Goal: Information Seeking & Learning: Learn about a topic

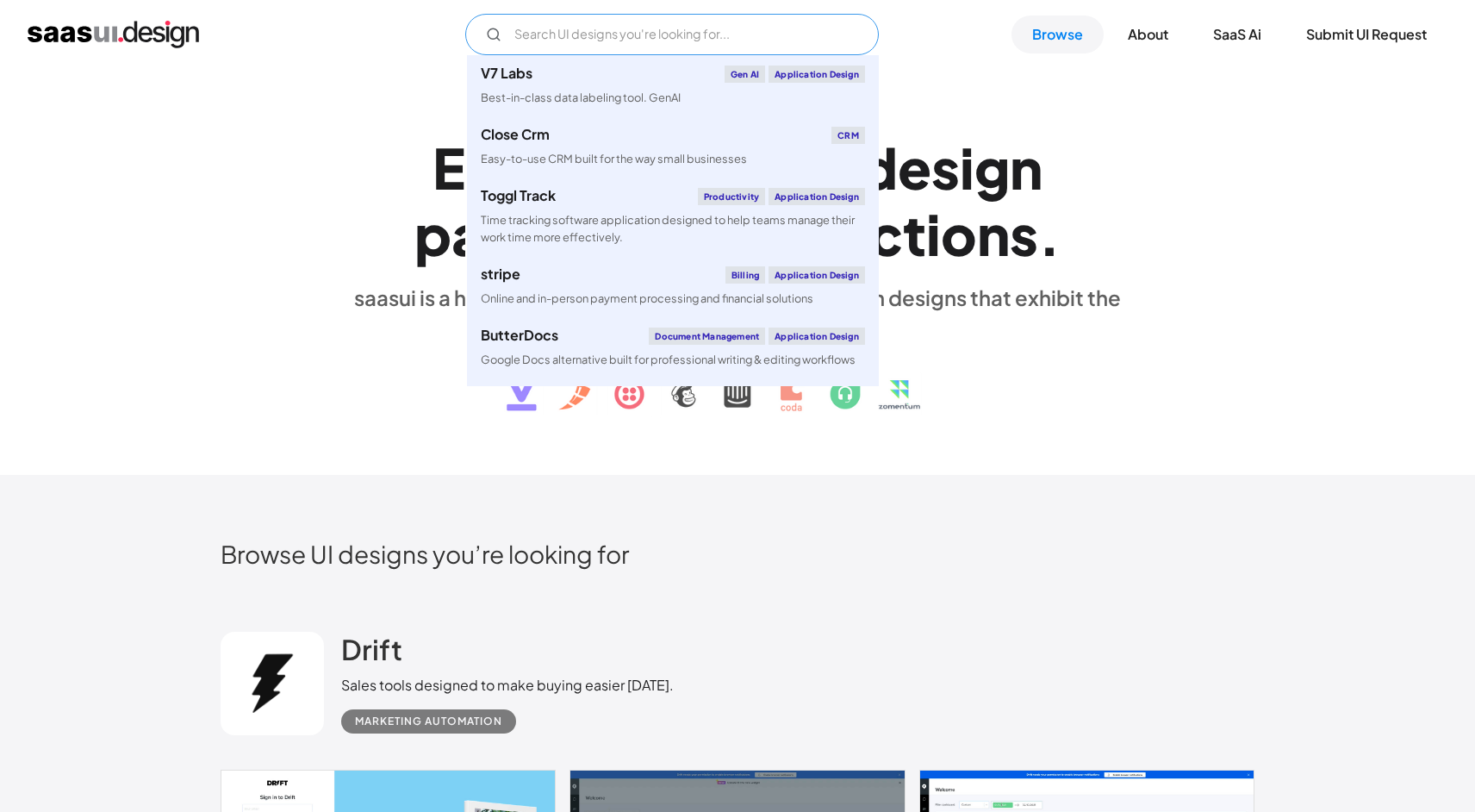
click at [636, 40] on input "Email Form" at bounding box center [672, 35] width 413 height 42
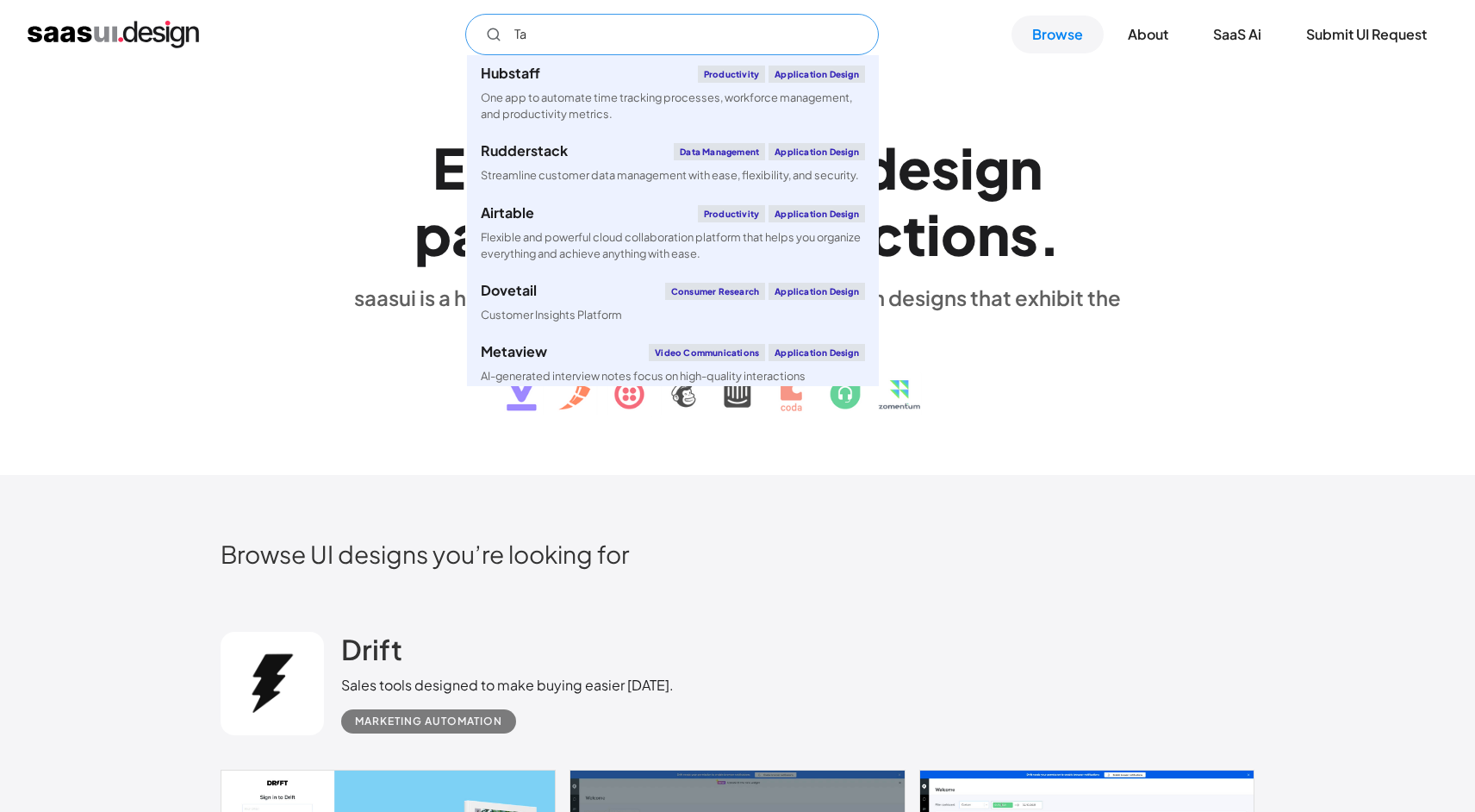
type input "T"
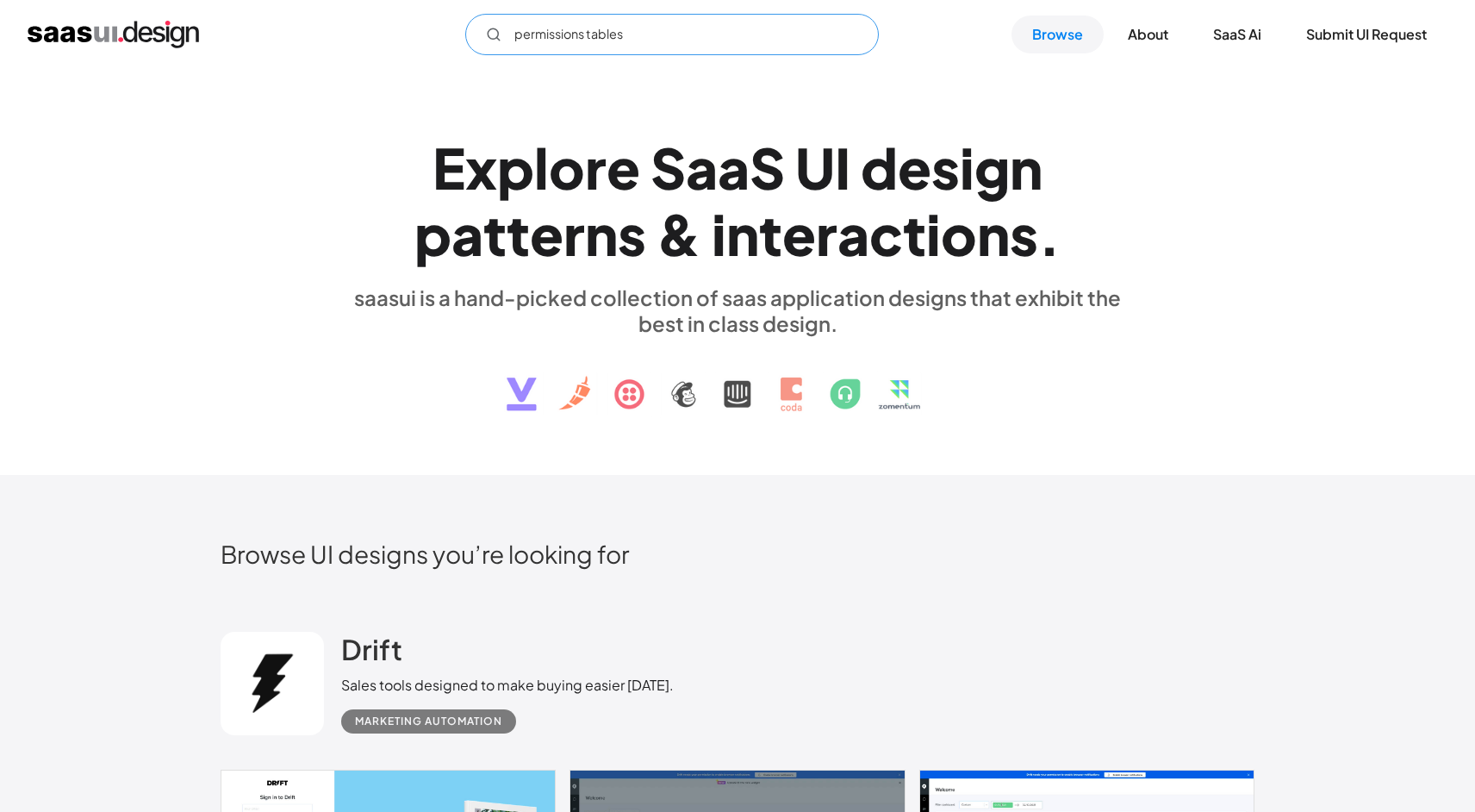
click at [491, 36] on icon "Email Form" at bounding box center [494, 35] width 16 height 16
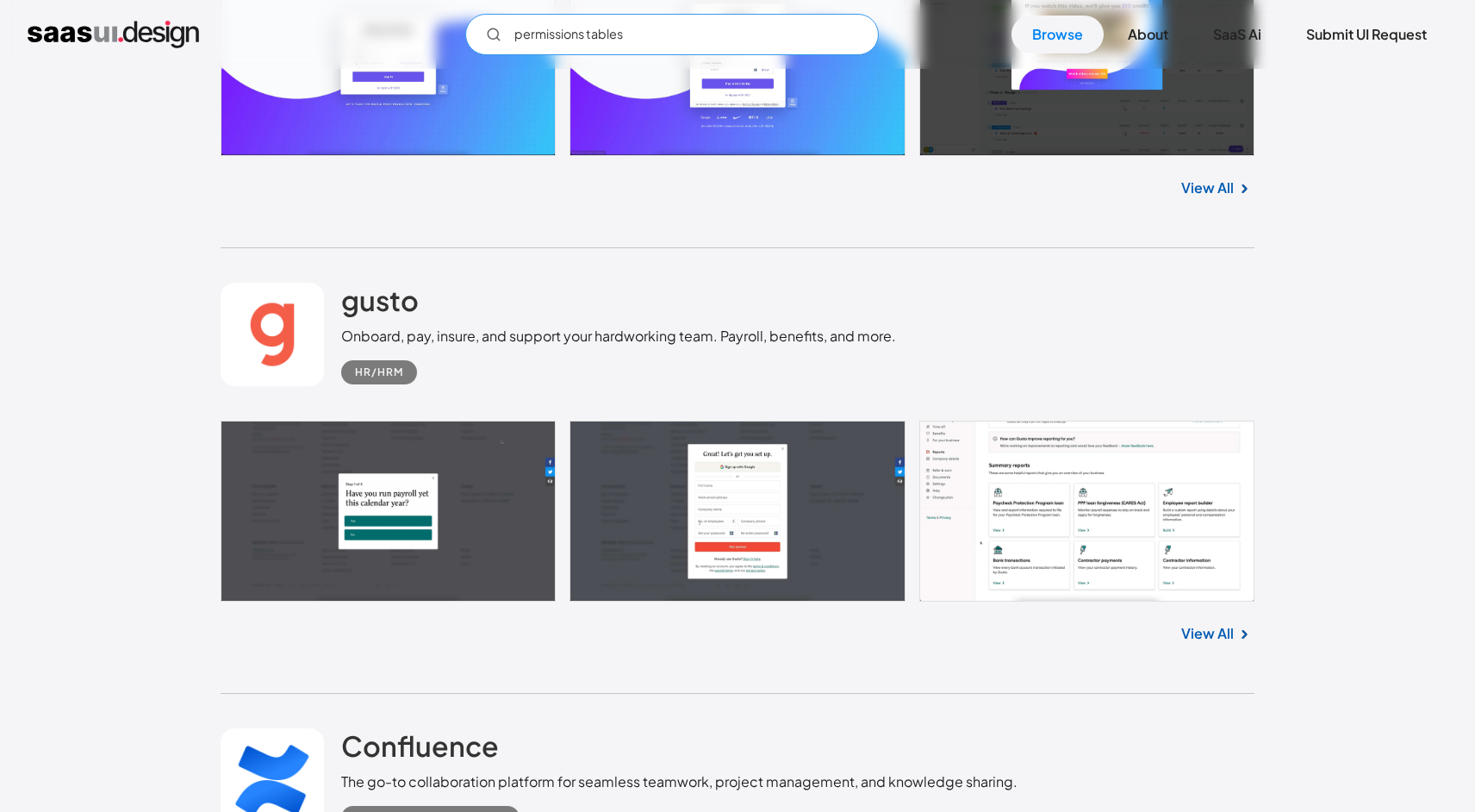
scroll to position [1720, 0]
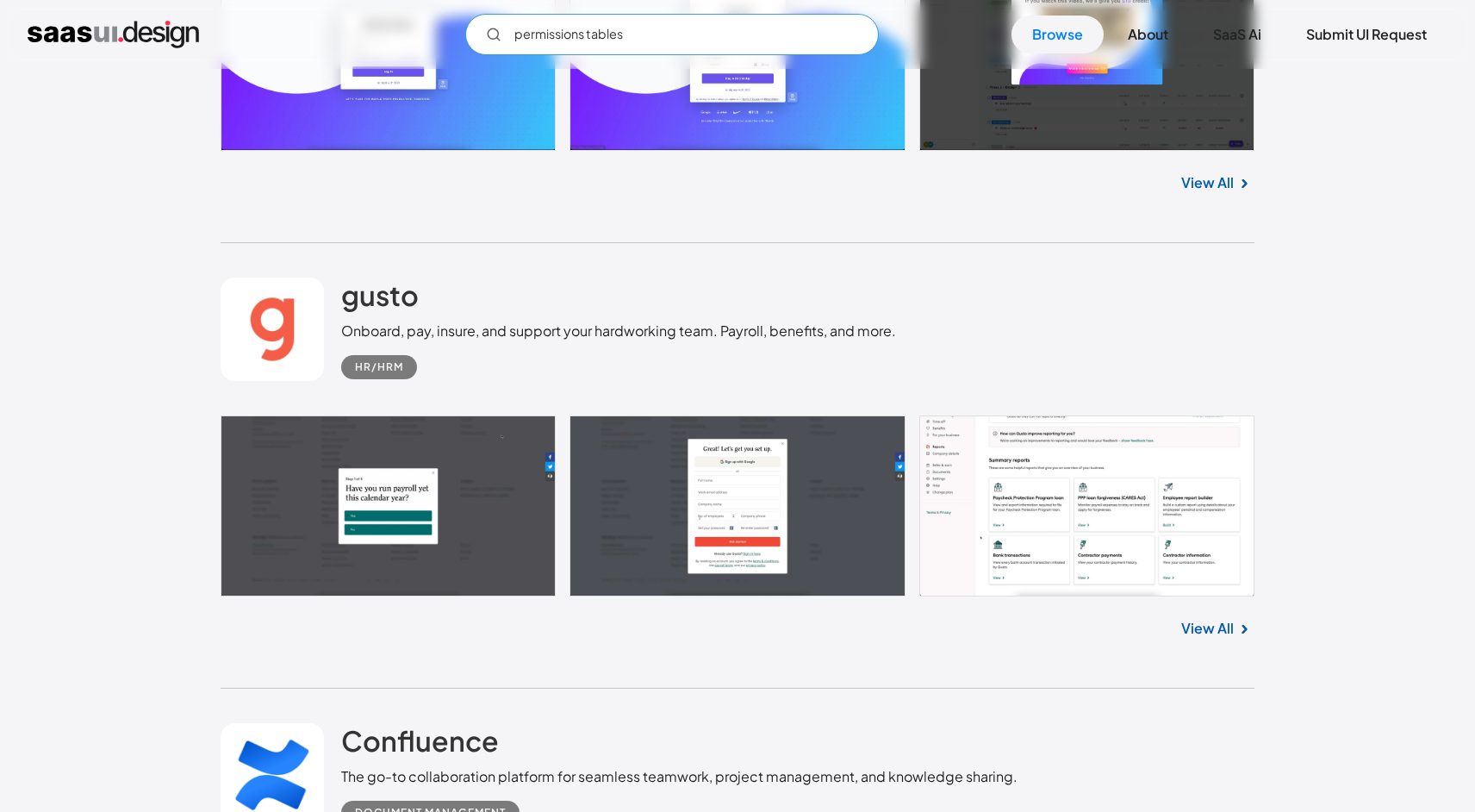
type input "permissions tables"
click at [1090, 558] on link at bounding box center [738, 505] width 1034 height 181
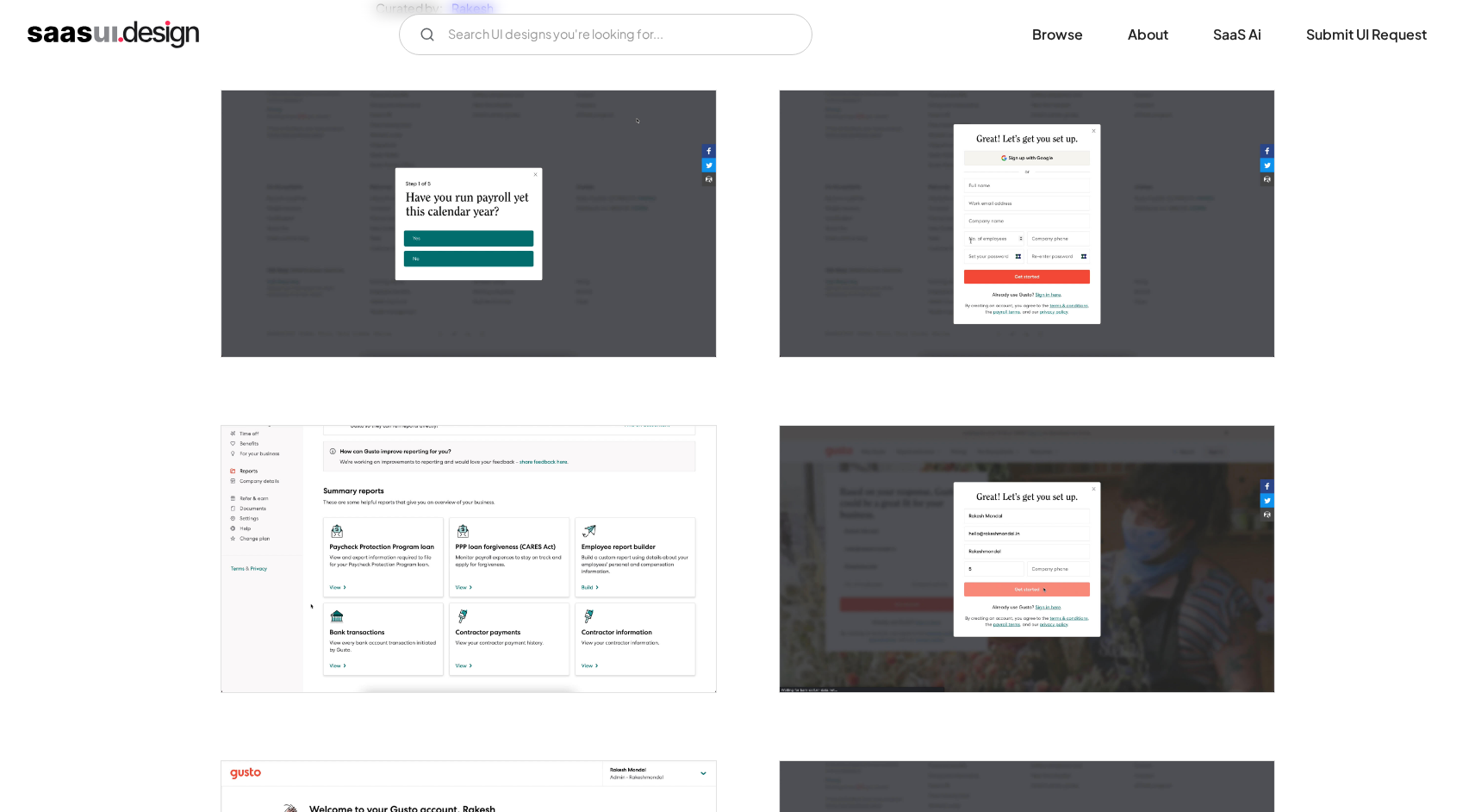
scroll to position [555, 0]
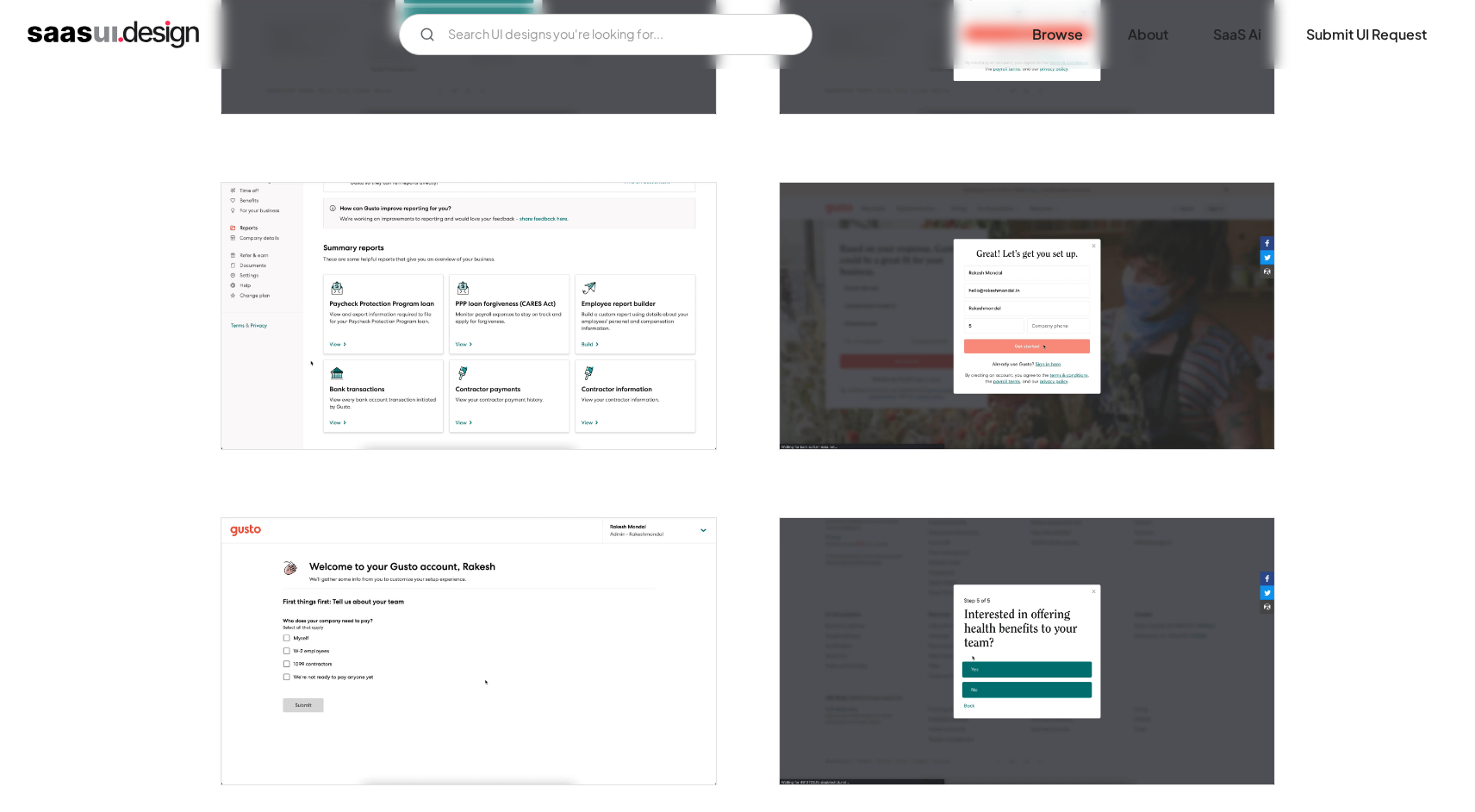
click at [561, 348] on img "open lightbox" at bounding box center [469, 315] width 495 height 266
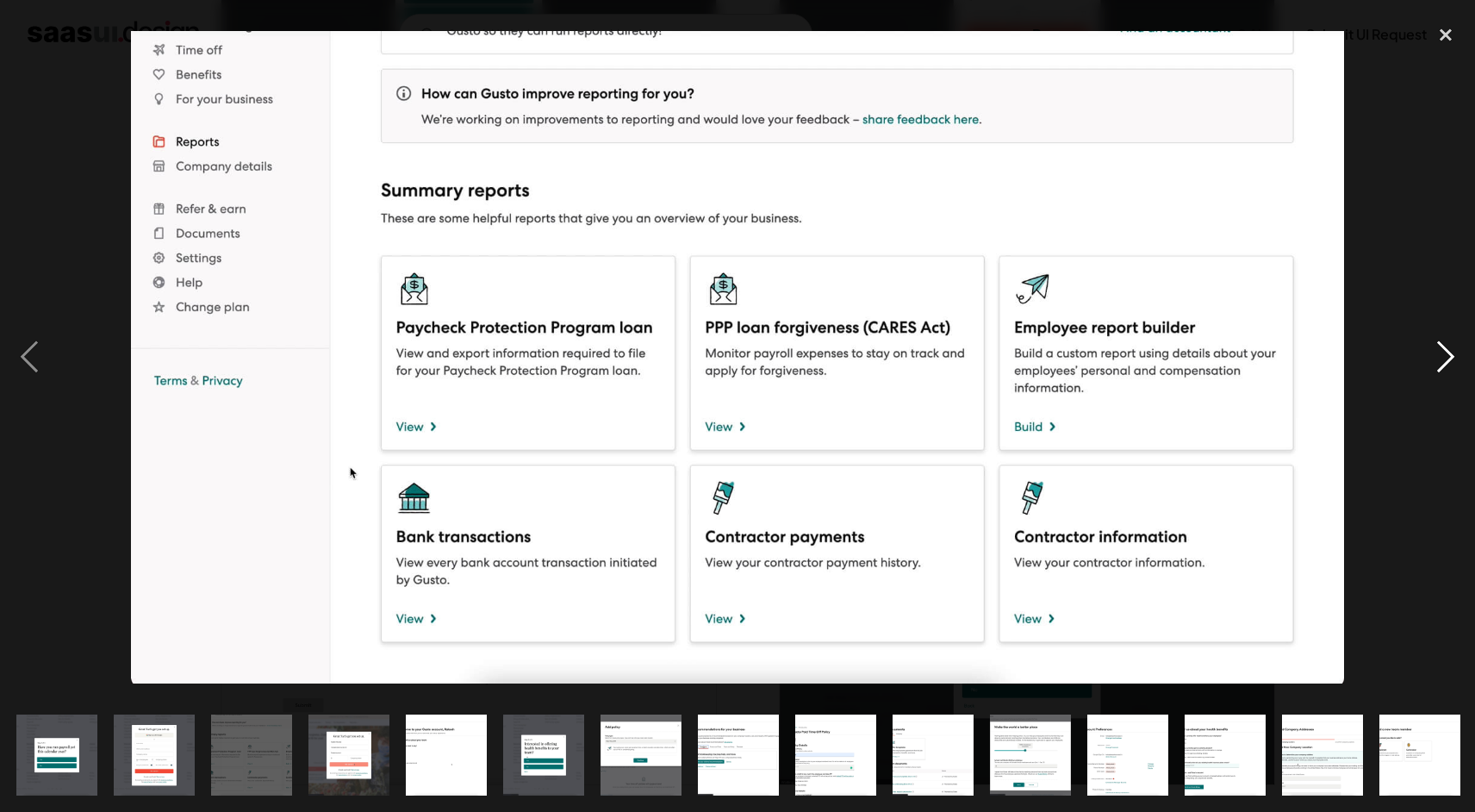
click at [1444, 365] on div "next image" at bounding box center [1446, 357] width 59 height 681
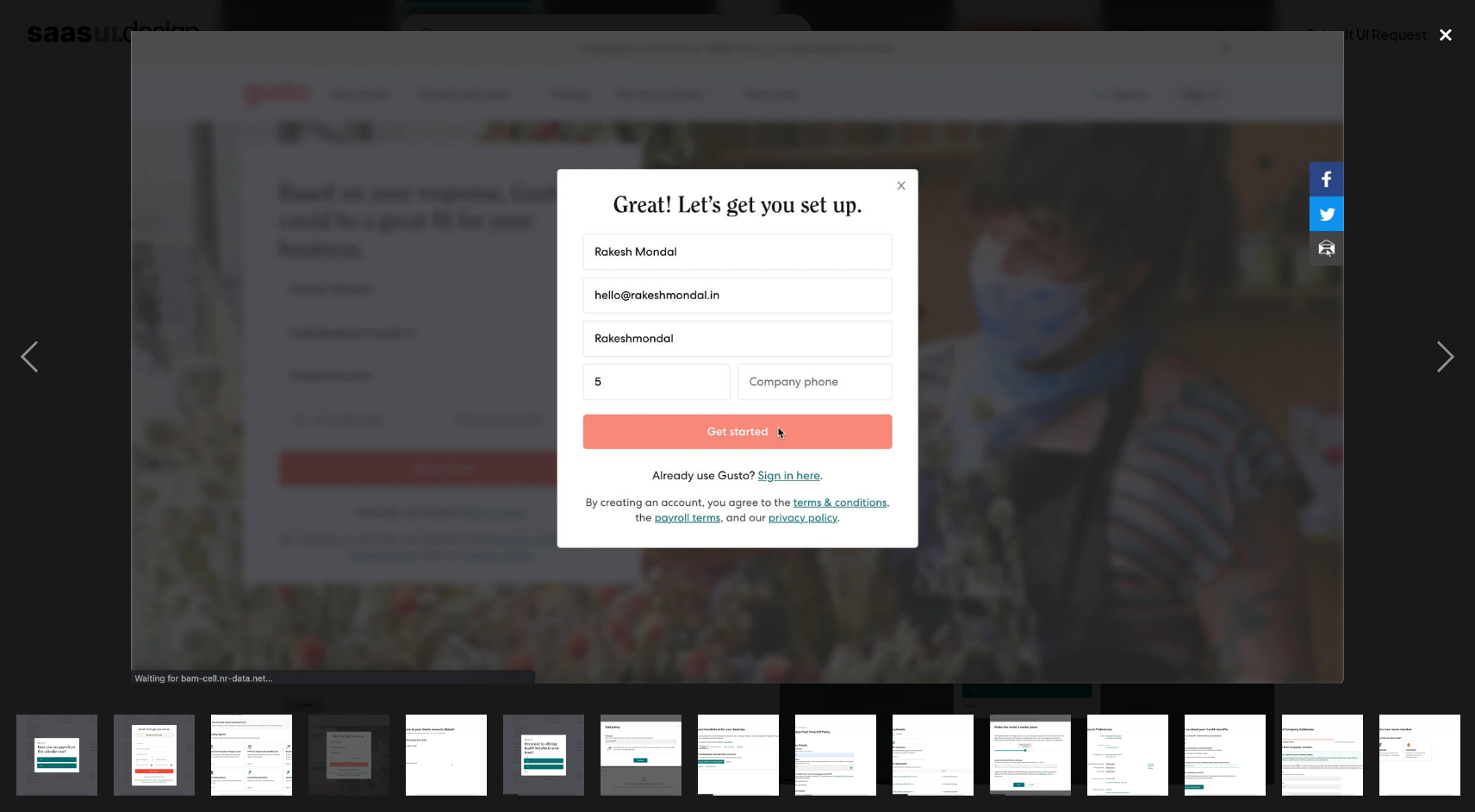
click at [1442, 40] on div "close lightbox" at bounding box center [1446, 36] width 59 height 38
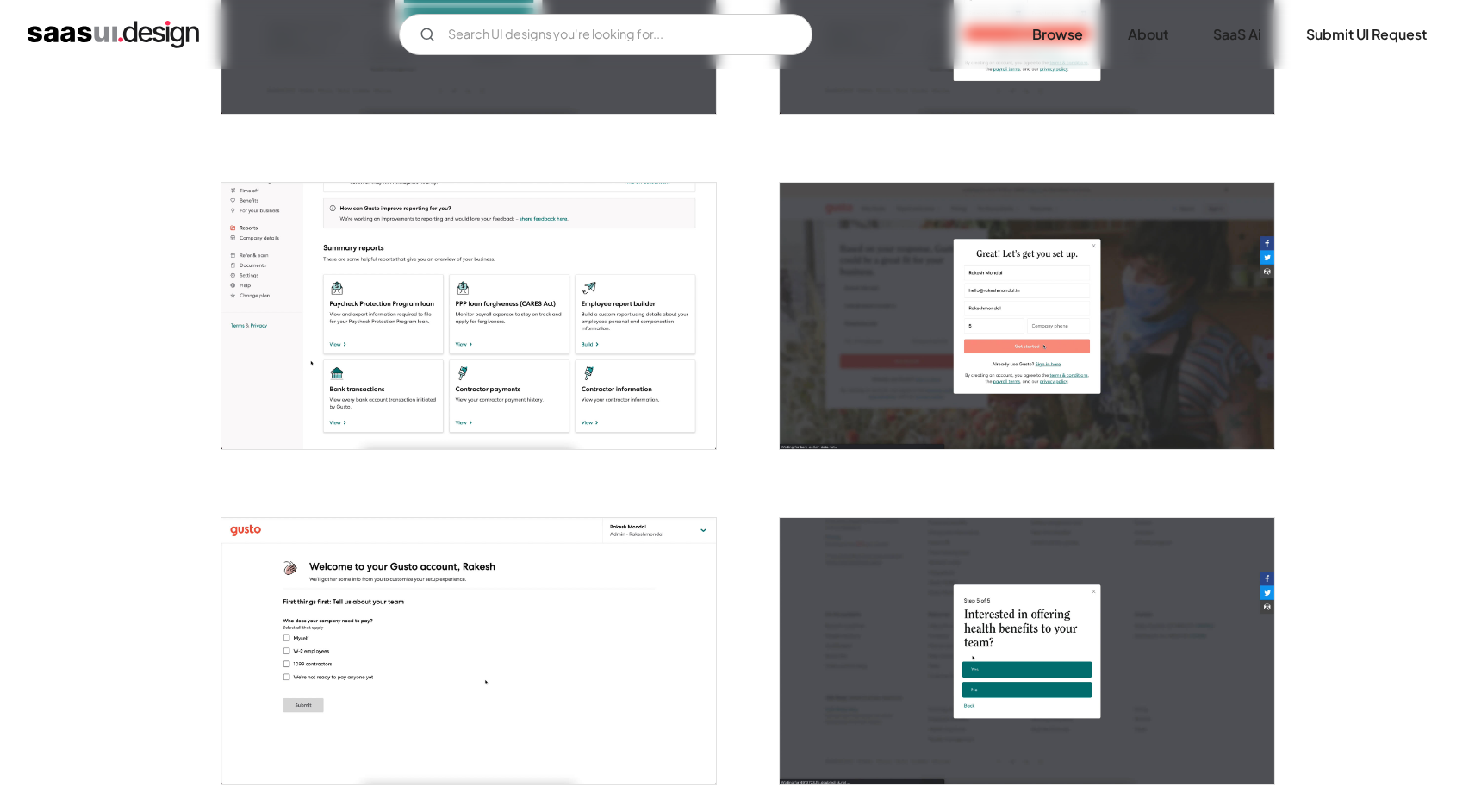
click at [583, 432] on img "open lightbox" at bounding box center [469, 315] width 495 height 266
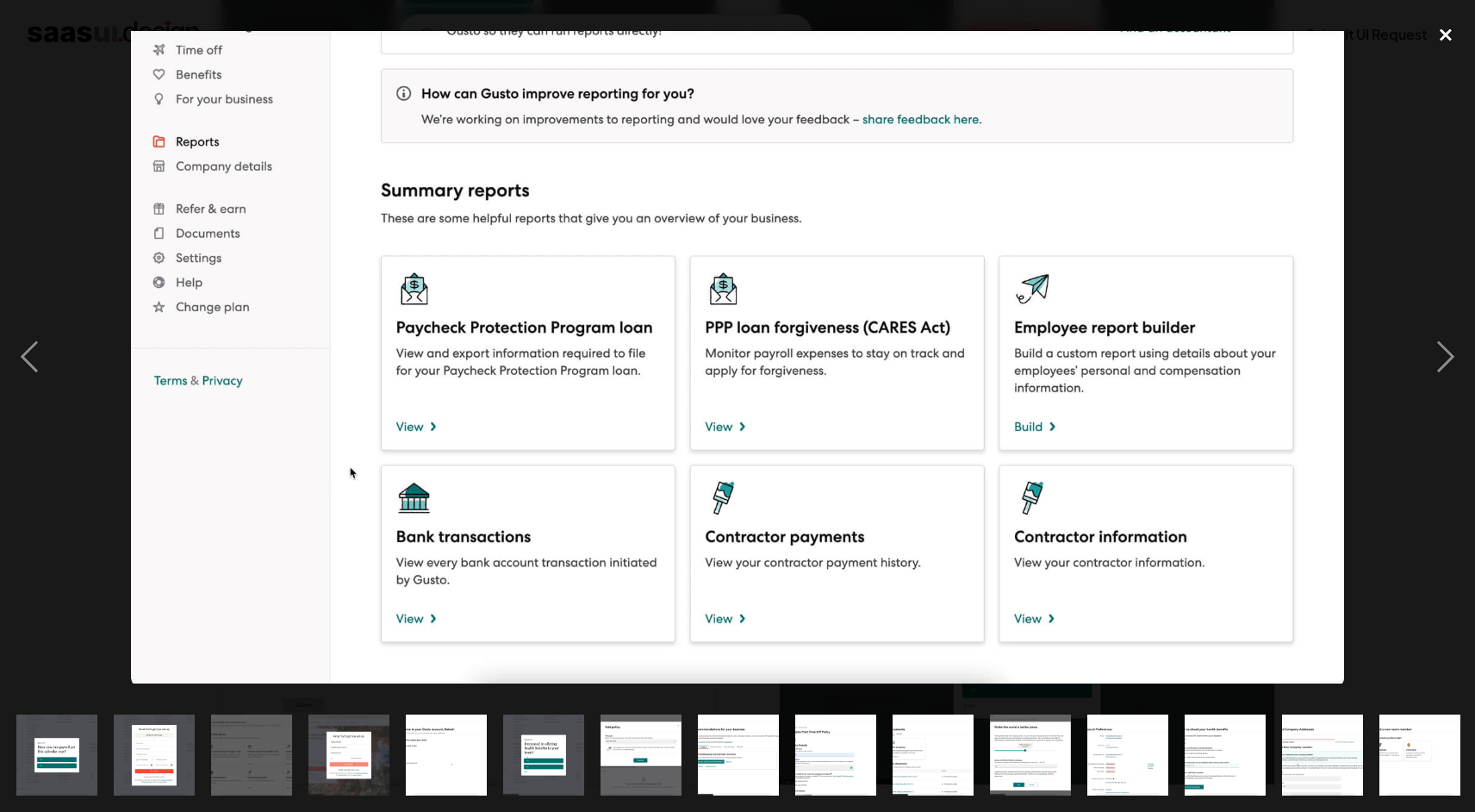
click at [1439, 36] on div "close lightbox" at bounding box center [1446, 36] width 59 height 38
